Goal: Task Accomplishment & Management: Manage account settings

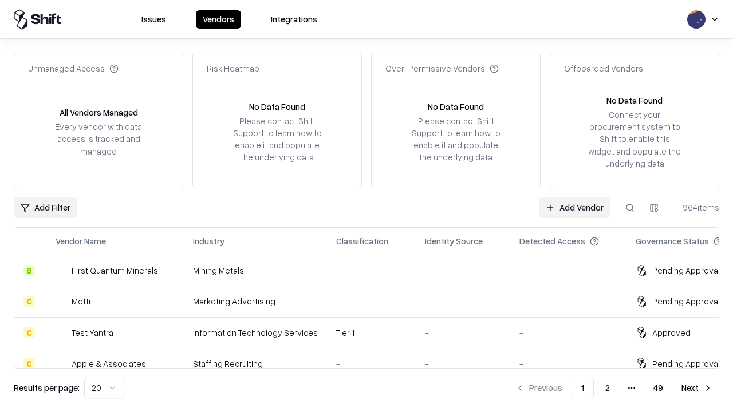
click at [574, 207] on link "Add Vendor" at bounding box center [575, 208] width 72 height 21
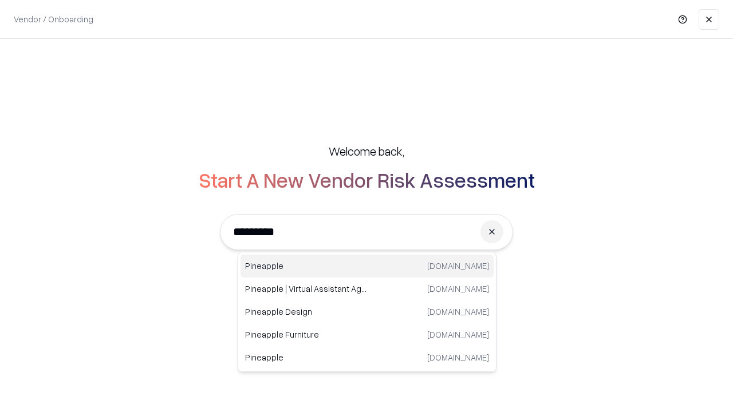
click at [367, 266] on div "Pineapple [DOMAIN_NAME]" at bounding box center [366, 266] width 253 height 23
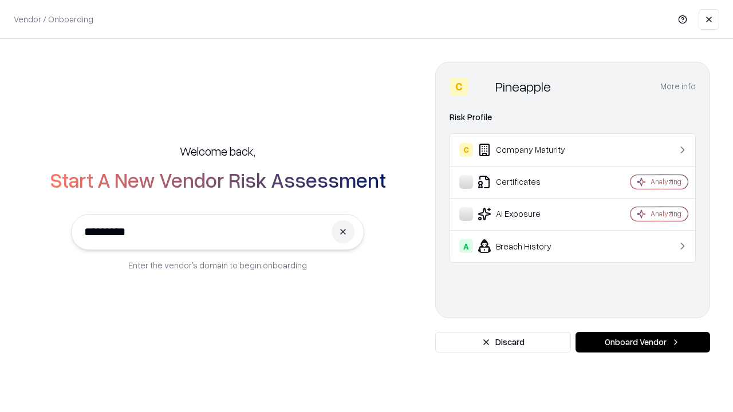
type input "*********"
click at [642, 342] on button "Onboard Vendor" at bounding box center [642, 342] width 135 height 21
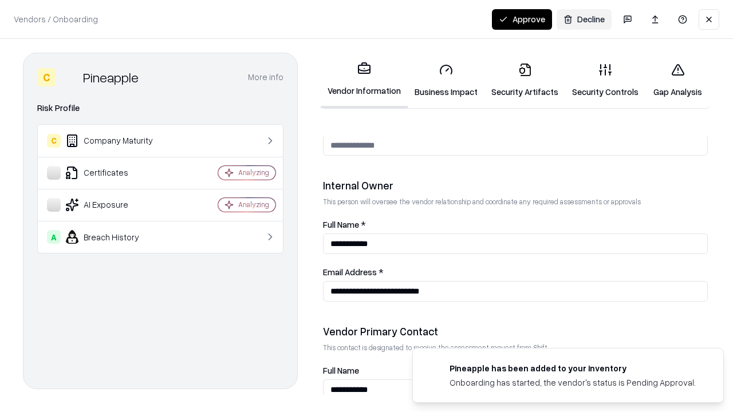
scroll to position [593, 0]
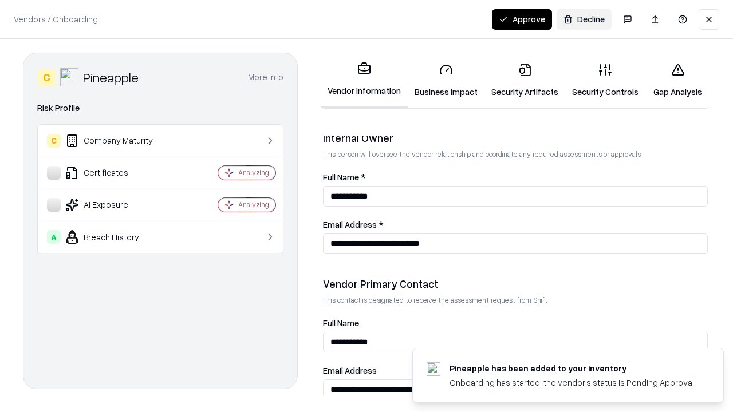
click at [446, 80] on link "Business Impact" at bounding box center [446, 80] width 77 height 53
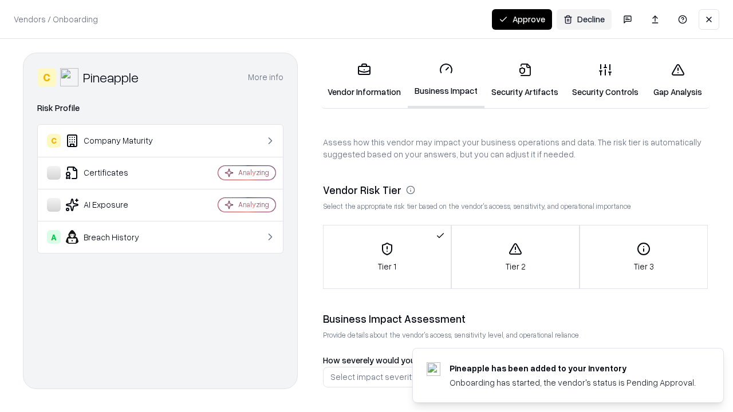
click at [524, 80] on link "Security Artifacts" at bounding box center [524, 80] width 81 height 53
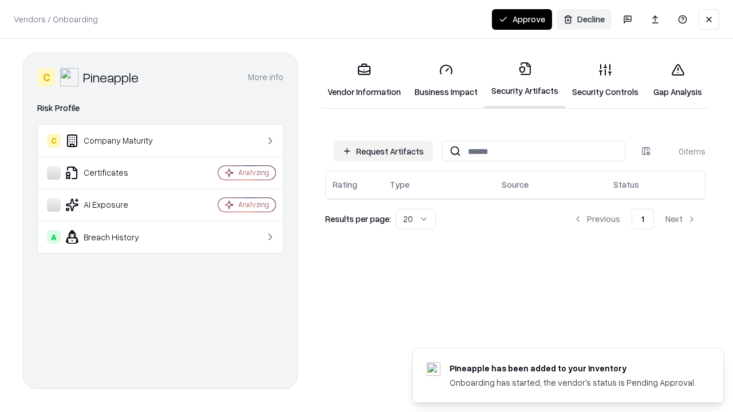
click at [383, 151] on button "Request Artifacts" at bounding box center [383, 151] width 100 height 21
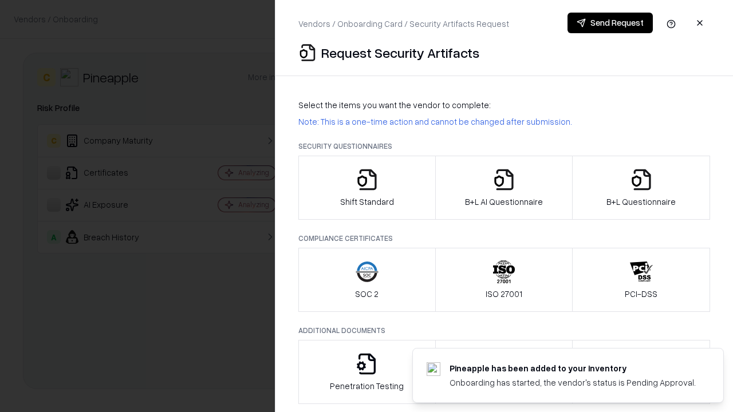
click at [366, 188] on icon "button" at bounding box center [367, 179] width 23 height 23
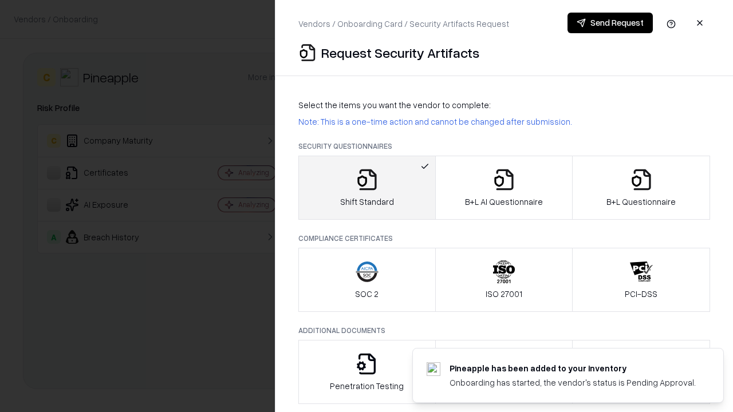
click at [610, 23] on button "Send Request" at bounding box center [609, 23] width 85 height 21
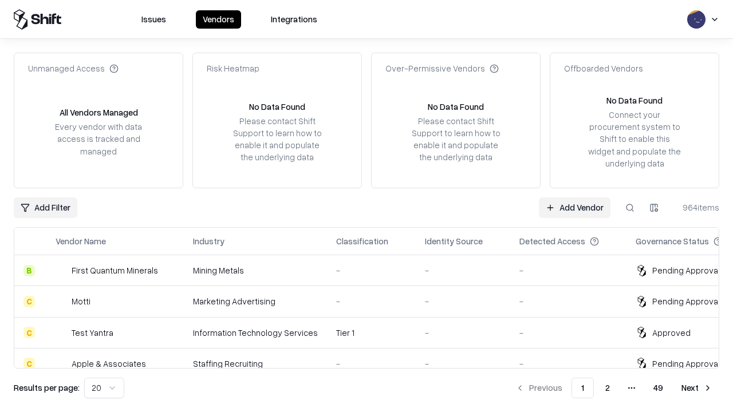
click at [630, 207] on button at bounding box center [629, 208] width 21 height 21
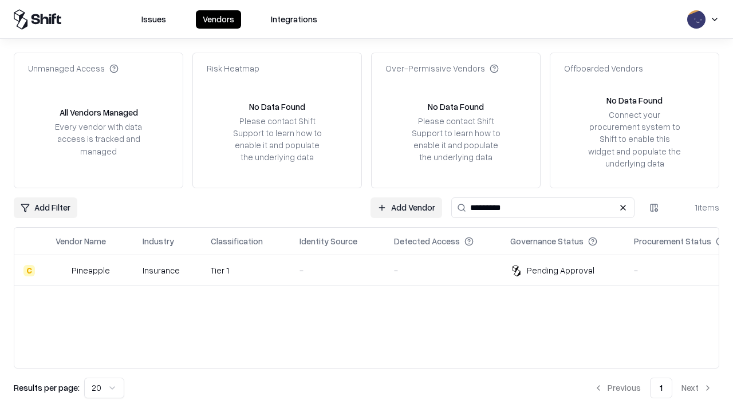
type input "*********"
click at [373, 270] on div "-" at bounding box center [337, 271] width 76 height 12
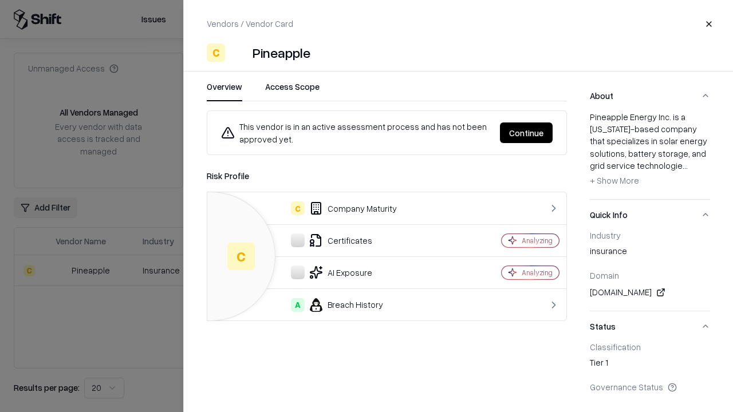
click at [526, 133] on button "Continue" at bounding box center [526, 133] width 53 height 21
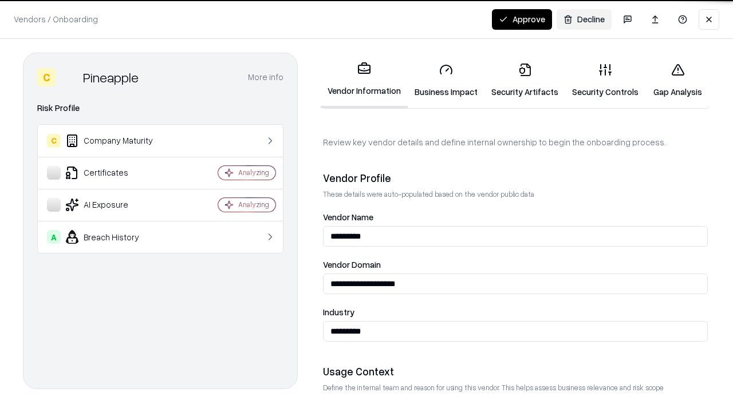
click at [524, 80] on link "Security Artifacts" at bounding box center [524, 80] width 81 height 53
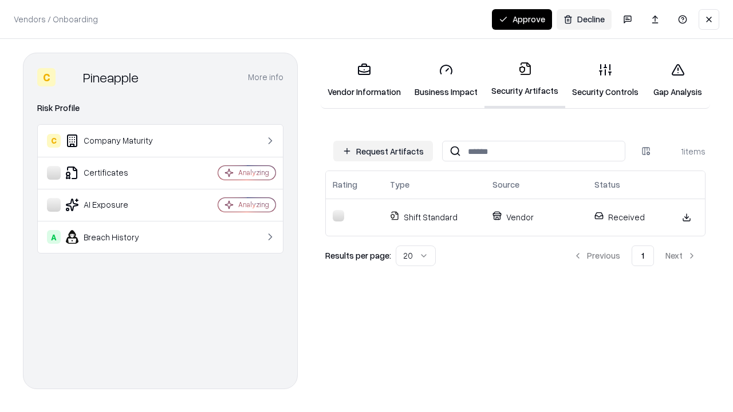
click at [605, 80] on link "Security Controls" at bounding box center [605, 80] width 80 height 53
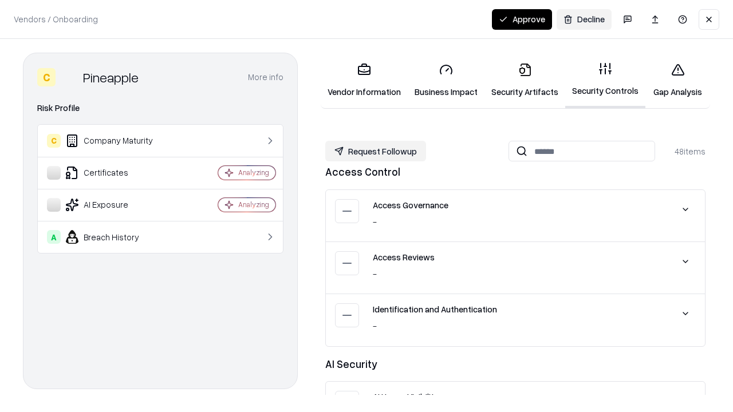
click at [376, 151] on button "Request Followup" at bounding box center [375, 151] width 101 height 21
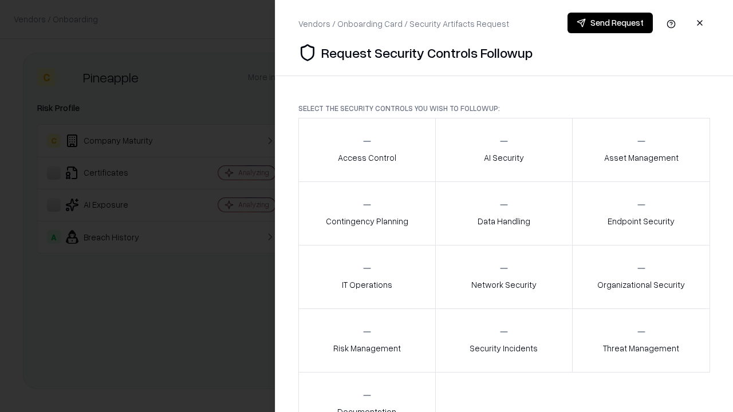
click at [366, 150] on div "Access Control" at bounding box center [367, 150] width 58 height 28
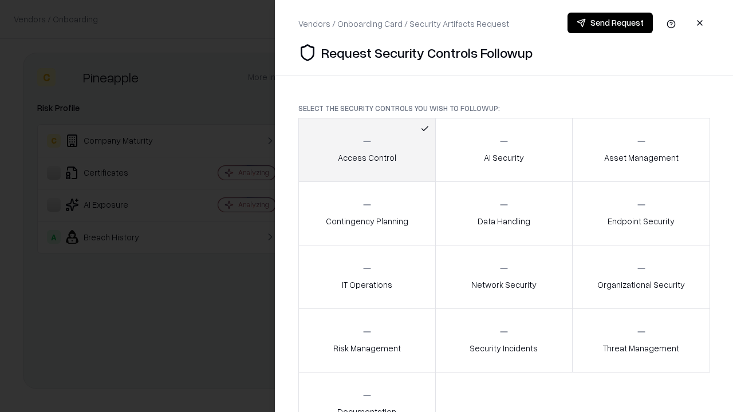
click at [610, 23] on button "Send Request" at bounding box center [609, 23] width 85 height 21
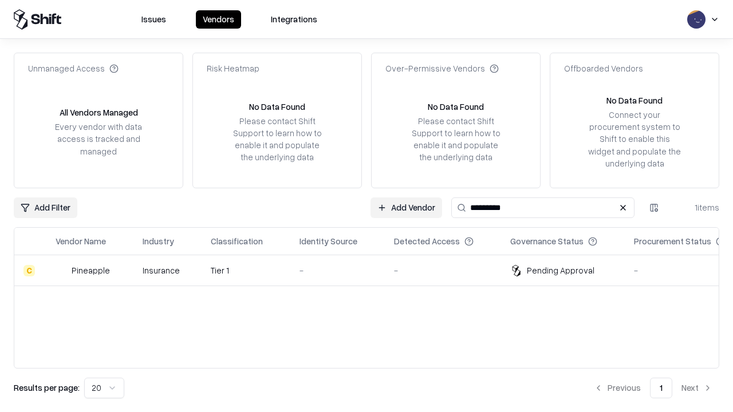
type input "*********"
click at [373, 270] on div "-" at bounding box center [337, 271] width 76 height 12
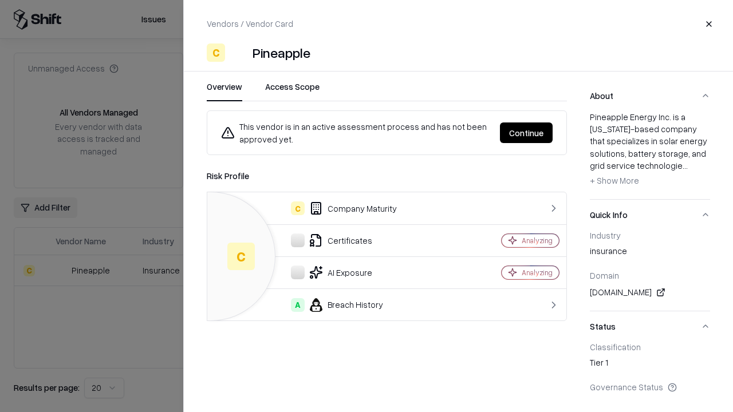
click at [526, 133] on button "Continue" at bounding box center [526, 133] width 53 height 21
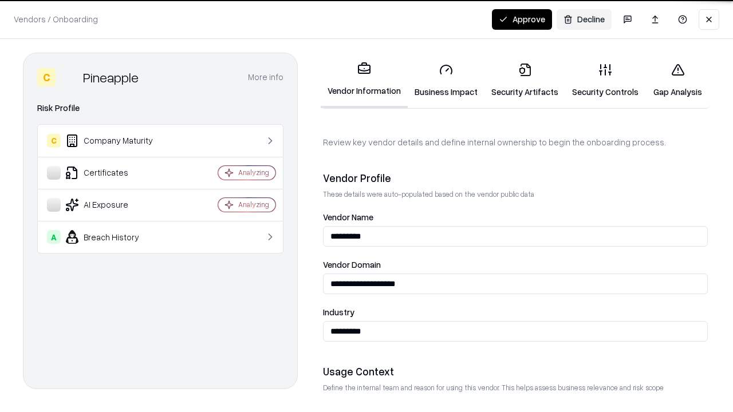
click at [522, 19] on button "Approve" at bounding box center [522, 19] width 60 height 21
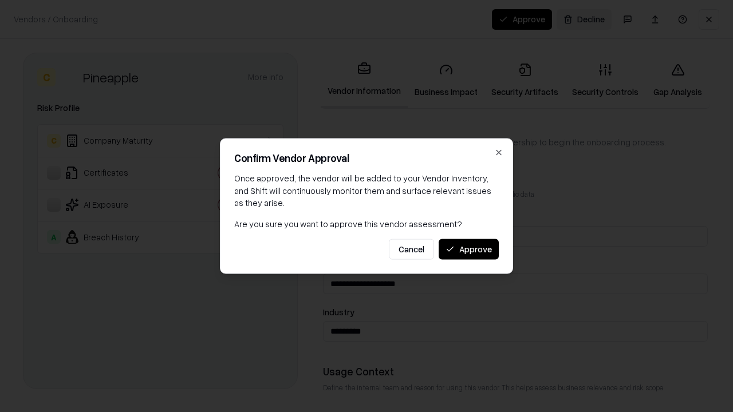
click at [468, 249] on button "Approve" at bounding box center [469, 249] width 60 height 21
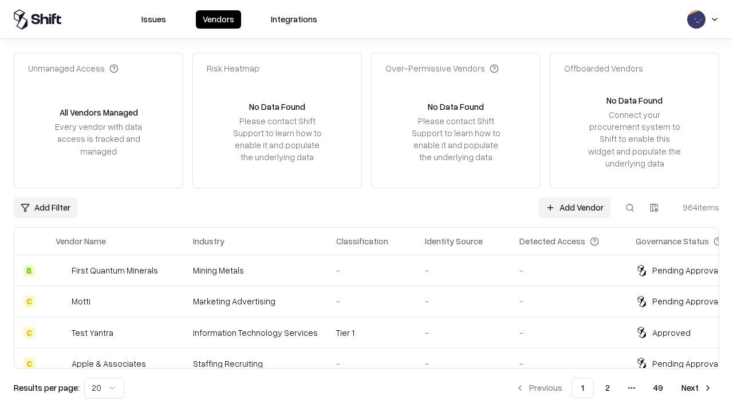
type input "*********"
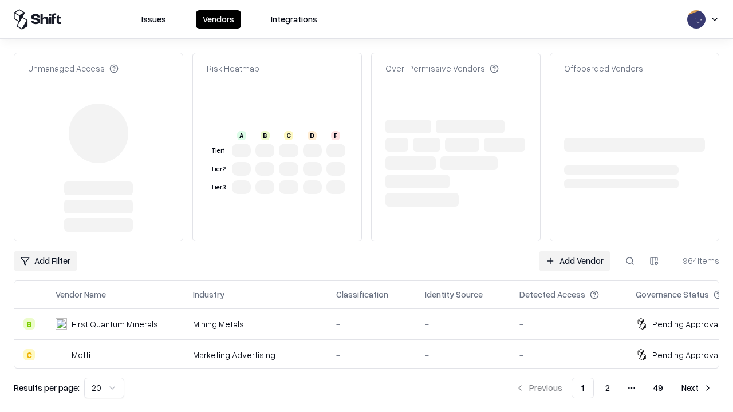
click at [574, 251] on link "Add Vendor" at bounding box center [575, 261] width 72 height 21
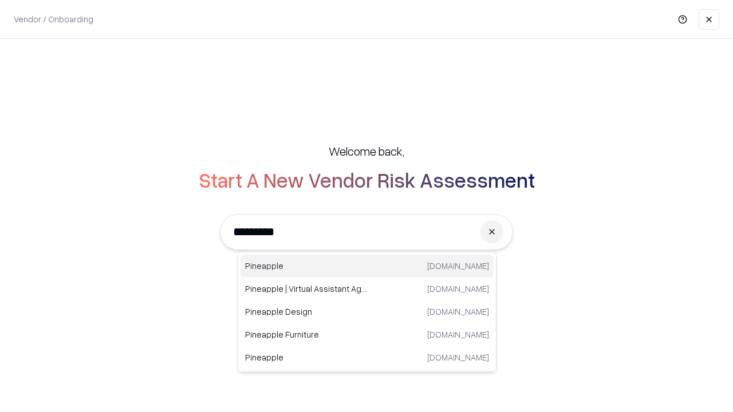
click at [367, 266] on div "Pineapple [DOMAIN_NAME]" at bounding box center [366, 266] width 253 height 23
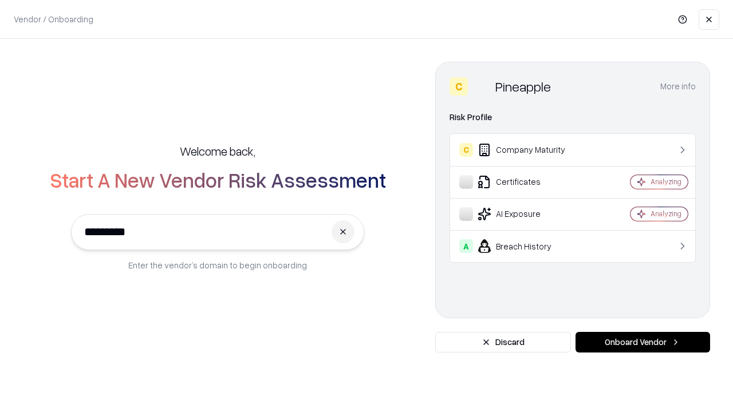
type input "*********"
click at [642, 342] on button "Onboard Vendor" at bounding box center [642, 342] width 135 height 21
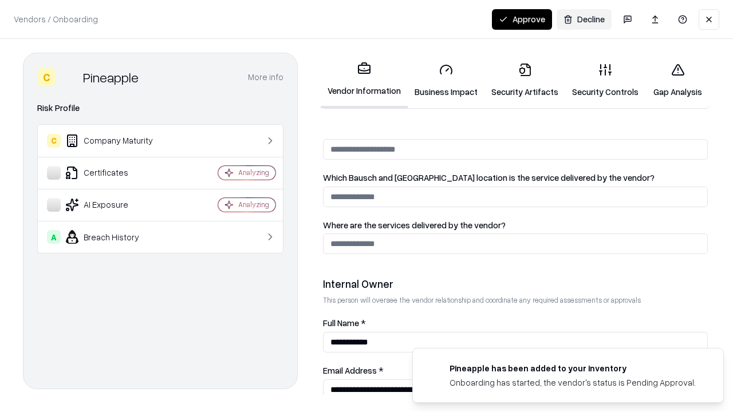
scroll to position [593, 0]
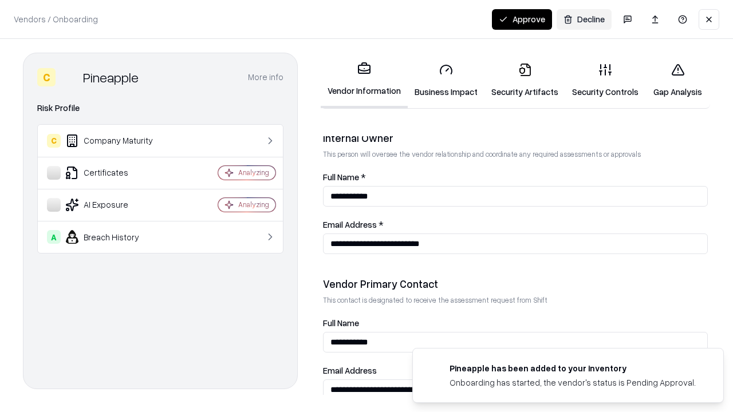
click at [522, 19] on button "Approve" at bounding box center [522, 19] width 60 height 21
